Goal: Navigation & Orientation: Find specific page/section

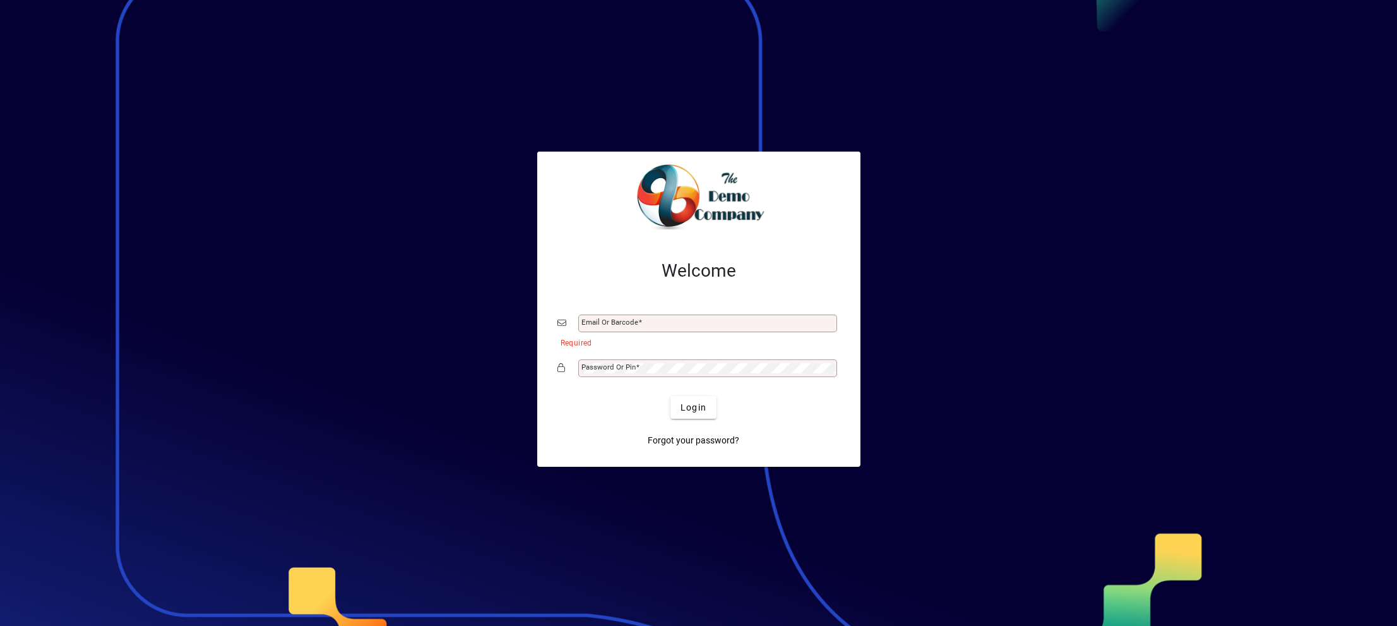
click at [610, 317] on div "Email or Barcode" at bounding box center [707, 323] width 259 height 18
click at [599, 327] on input "Email or Barcode" at bounding box center [708, 323] width 255 height 10
type input "**********"
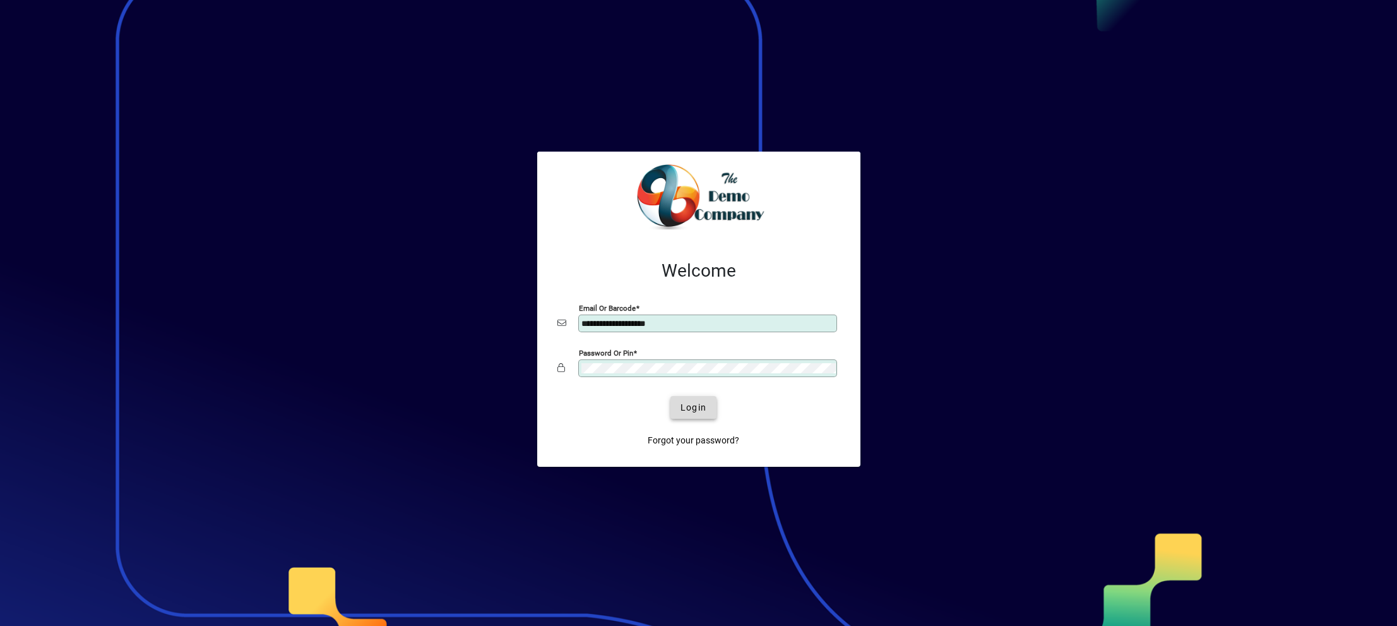
click at [689, 407] on span "Login" at bounding box center [694, 407] width 26 height 13
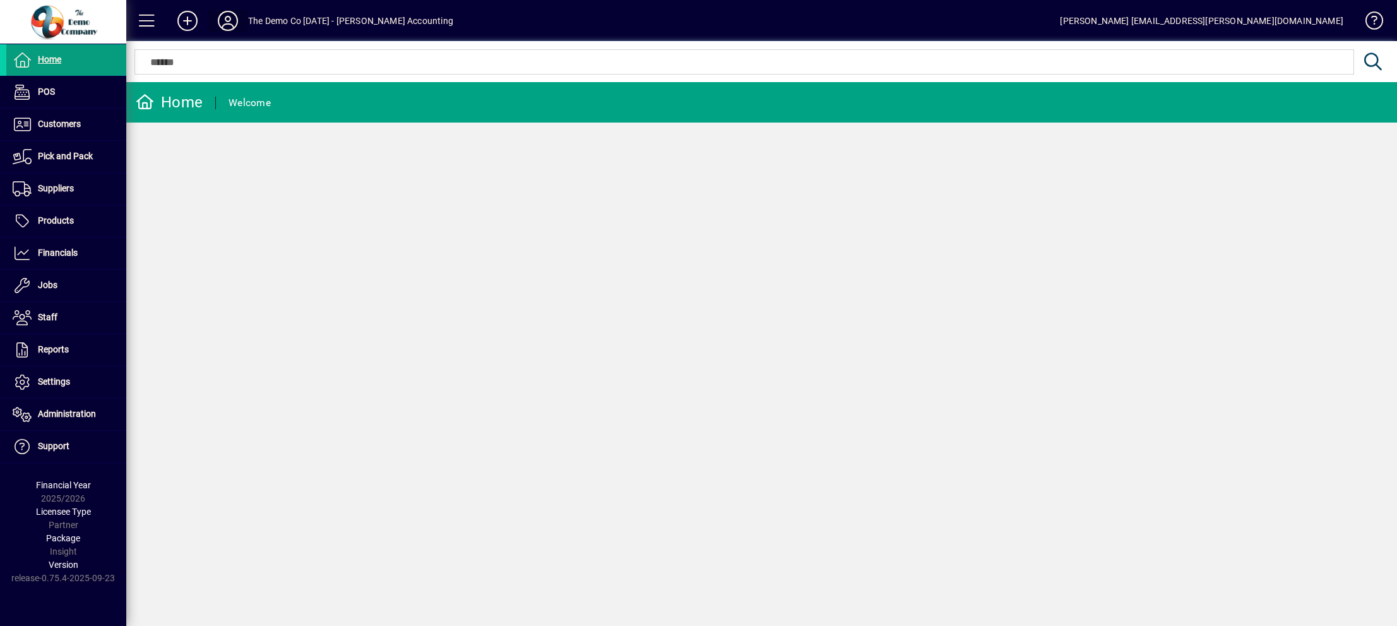
click at [222, 22] on icon at bounding box center [227, 21] width 25 height 20
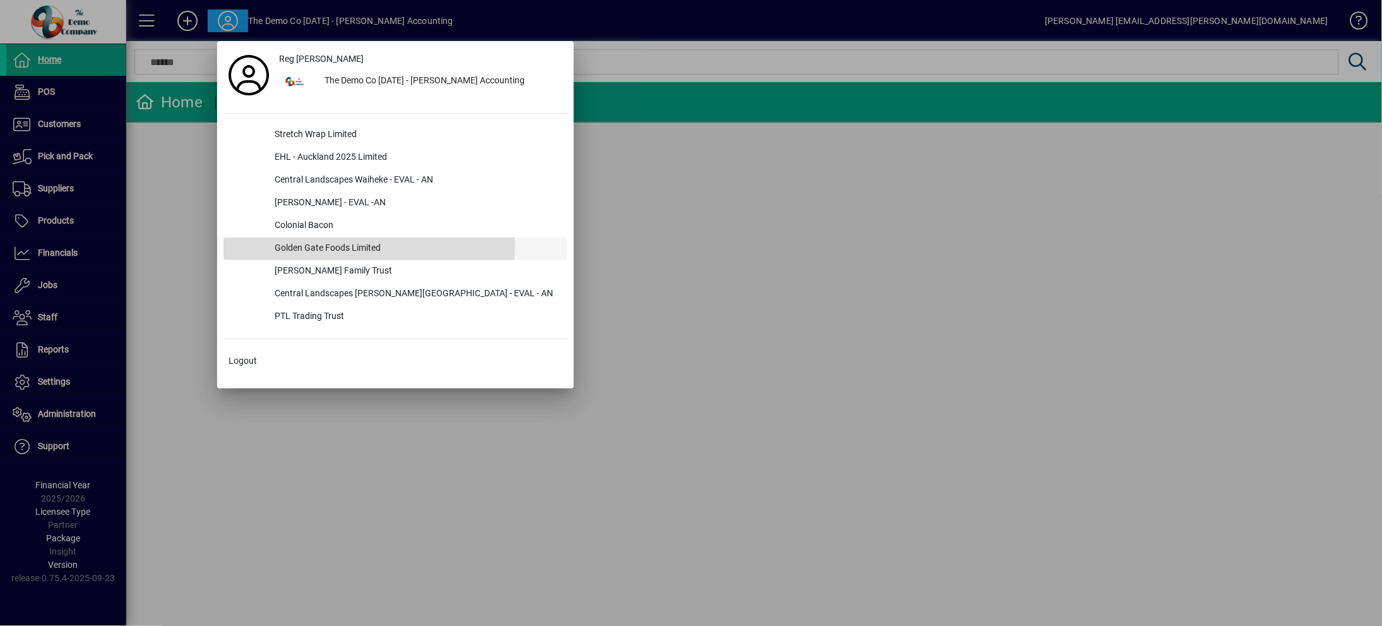
click at [316, 244] on div "Golden Gate Foods Limited" at bounding box center [416, 248] width 303 height 23
